Goal: Task Accomplishment & Management: Manage account settings

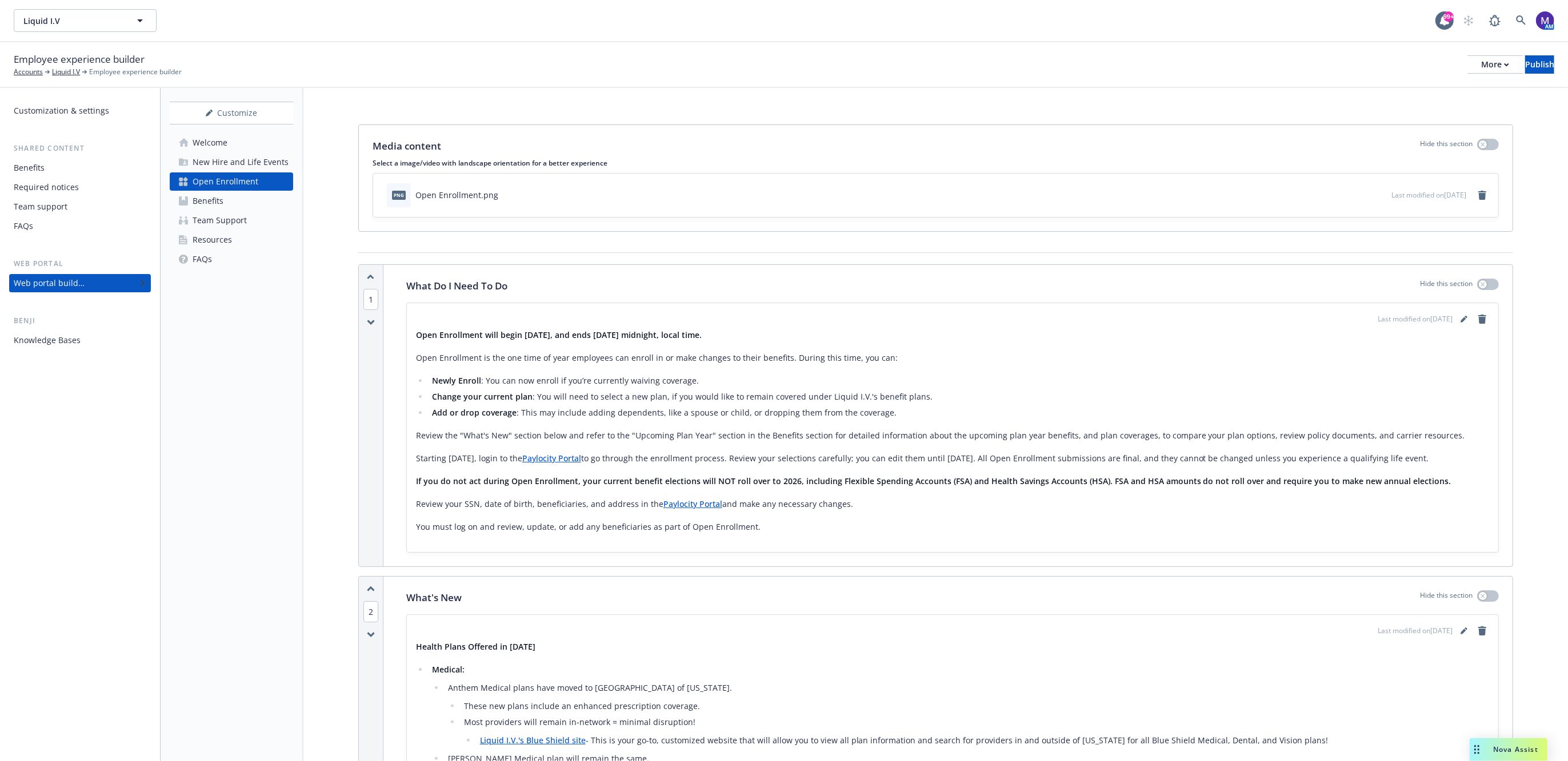
scroll to position [1625, 0]
